Goal: Task Accomplishment & Management: Manage account settings

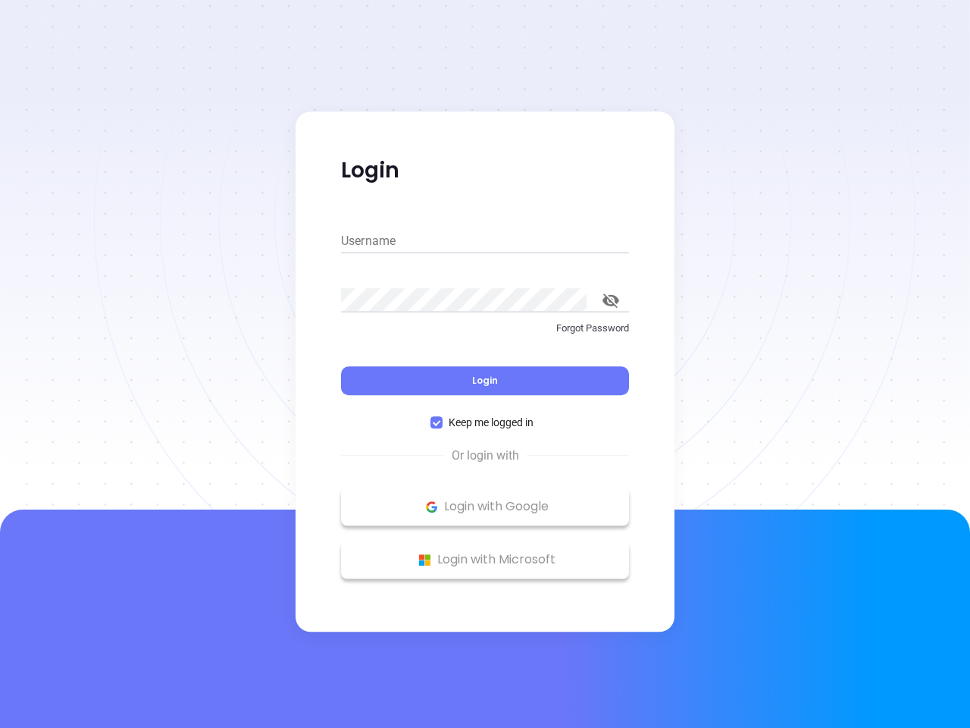
click at [485, 364] on div "Login" at bounding box center [485, 371] width 288 height 47
click at [485, 241] on input "Username" at bounding box center [485, 241] width 288 height 24
click at [611, 300] on icon "toggle password visibility" at bounding box center [611, 300] width 17 height 14
click at [485, 380] on span "Login" at bounding box center [485, 380] width 26 height 13
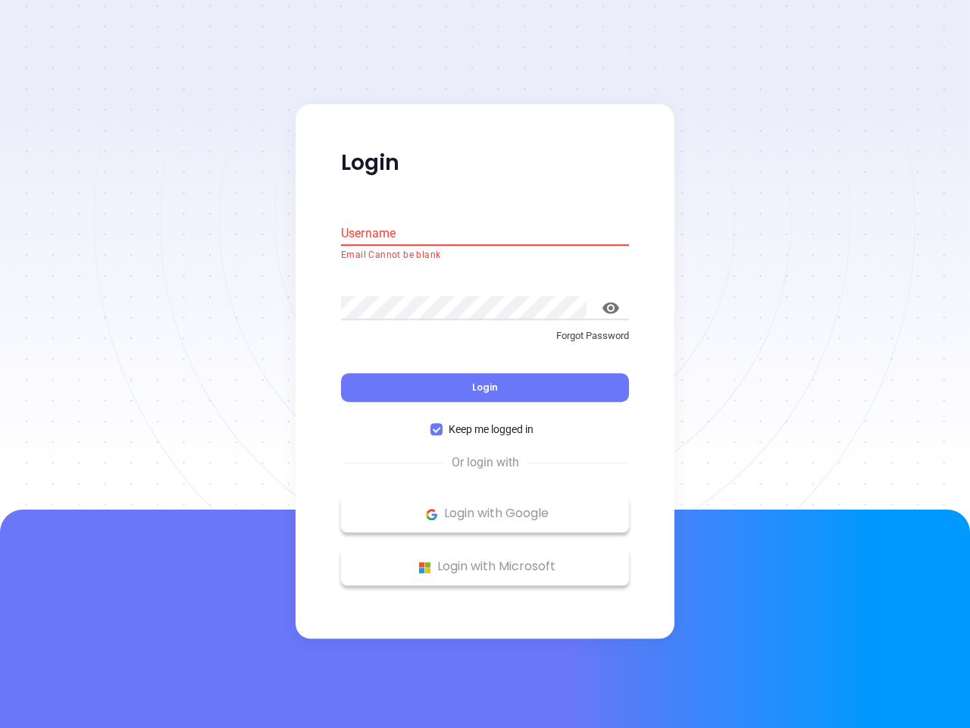
click at [485, 422] on span "Keep me logged in" at bounding box center [491, 429] width 97 height 17
click at [443, 424] on input "Keep me logged in" at bounding box center [437, 430] width 12 height 12
checkbox input "false"
click at [485, 506] on p "Login with Google" at bounding box center [485, 514] width 273 height 23
click at [485, 559] on p "Login with Microsoft" at bounding box center [485, 567] width 273 height 23
